Goal: Find specific page/section: Find specific page/section

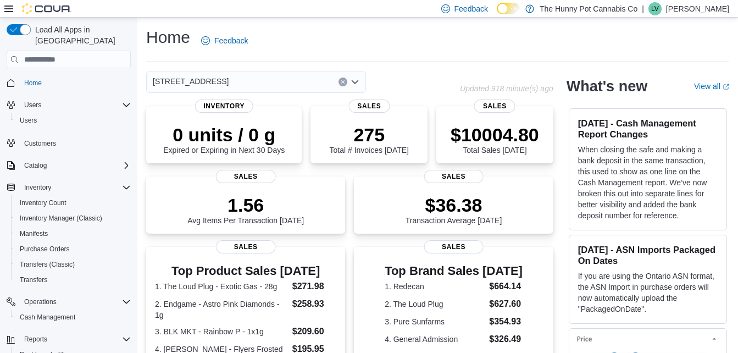
click at [421, 79] on div "5035 Hurontario St" at bounding box center [303, 82] width 314 height 22
click at [31, 79] on span "Home" at bounding box center [33, 83] width 18 height 9
click at [35, 79] on span "Home" at bounding box center [33, 83] width 18 height 9
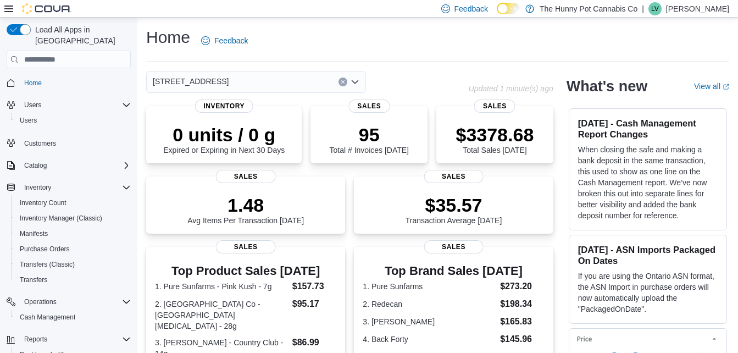
click at [197, 85] on span "5035 Hurontario St" at bounding box center [191, 81] width 76 height 13
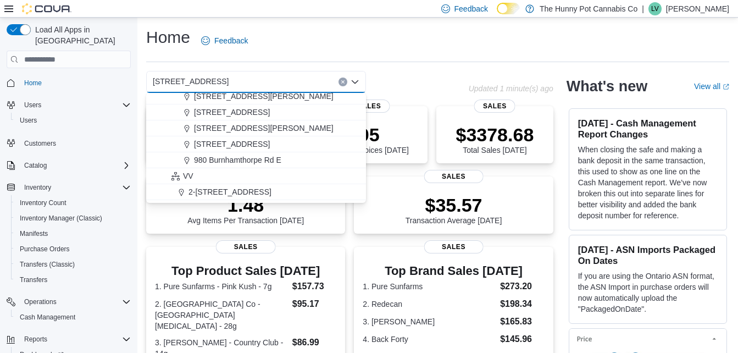
scroll to position [594, 0]
click at [211, 159] on span "980 Burnhamthorpe Rd E" at bounding box center [237, 160] width 87 height 11
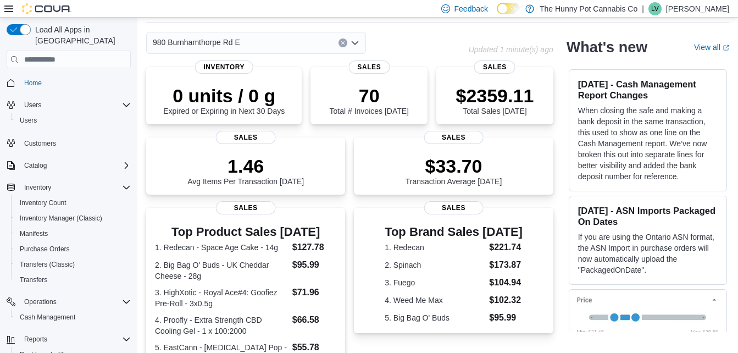
scroll to position [0, 0]
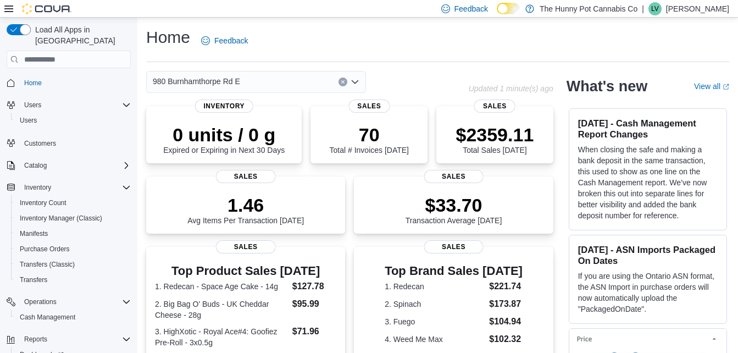
click at [257, 80] on div "980 Burnhamthorpe Rd E" at bounding box center [256, 82] width 220 height 22
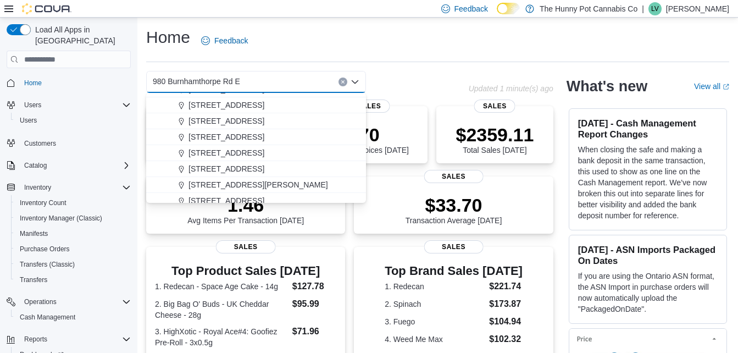
scroll to position [395, 0]
click at [237, 135] on span "5035 Hurontario St" at bounding box center [227, 136] width 76 height 11
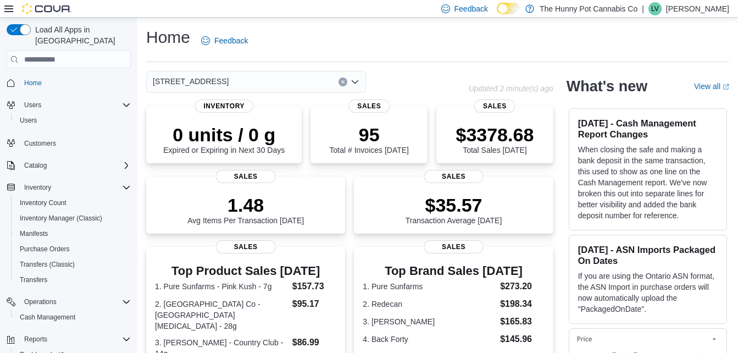
click at [406, 65] on div "Home Feedback 5035 Hurontario St Updated 2 minute(s) ago 0 units / 0 g Expired …" at bounding box center [437, 337] width 601 height 639
